Goal: Task Accomplishment & Management: Manage account settings

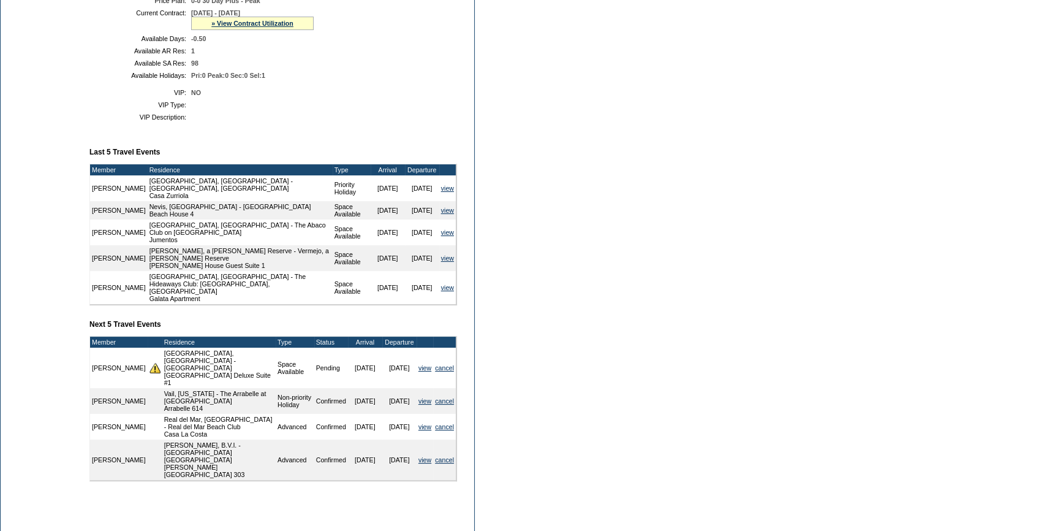
scroll to position [334, 0]
click at [423, 363] on link "view" at bounding box center [424, 366] width 13 height 7
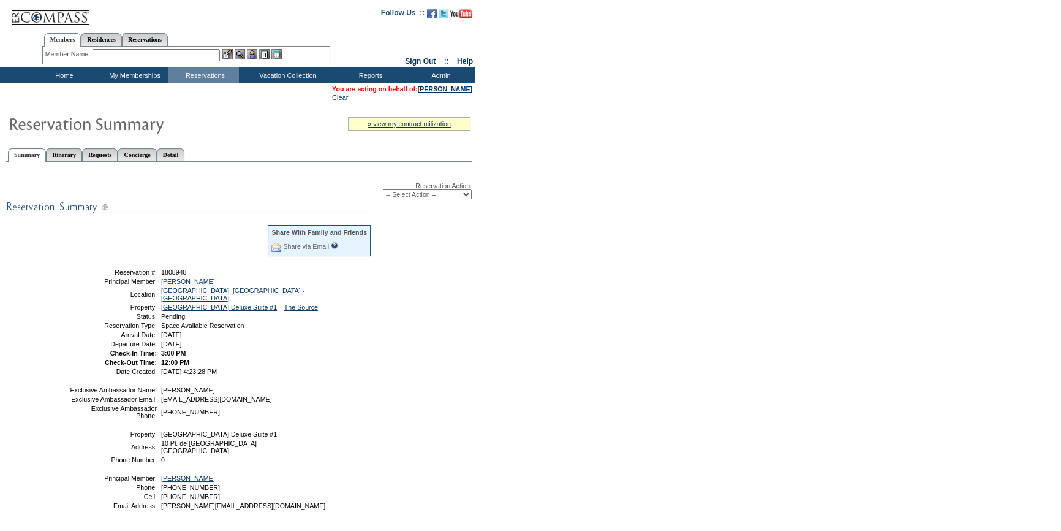
click at [427, 197] on select "-- Select Action -- Modify Reservation Dates Modify Reservation Cost Modify Occ…" at bounding box center [427, 194] width 89 height 10
select select "CancelRes"
click at [383, 190] on select "-- Select Action -- Modify Reservation Dates Modify Reservation Cost Modify Occ…" at bounding box center [427, 194] width 89 height 10
